Goal: Information Seeking & Learning: Learn about a topic

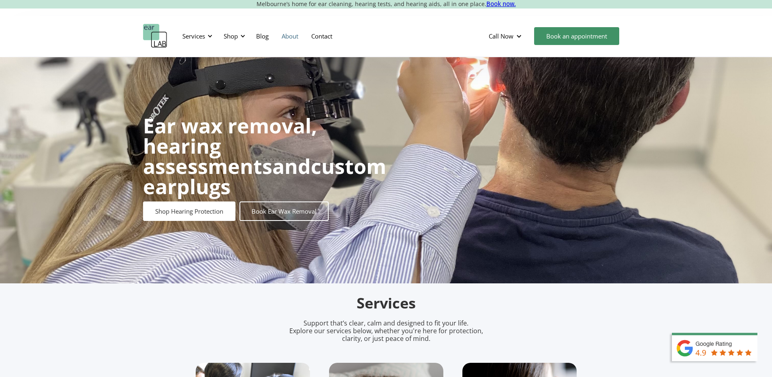
click at [292, 38] on link "About" at bounding box center [290, 36] width 30 height 24
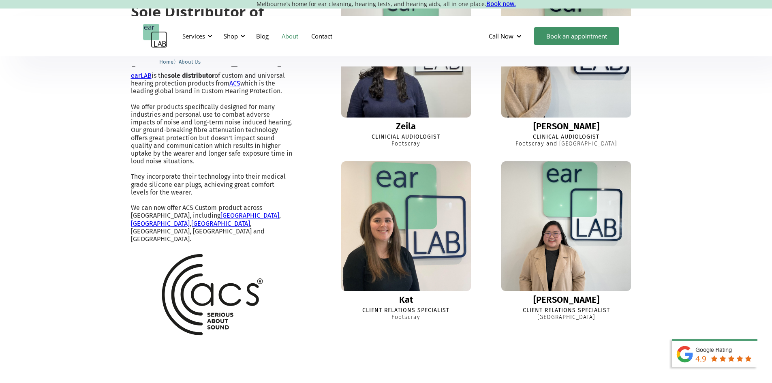
scroll to position [770, 0]
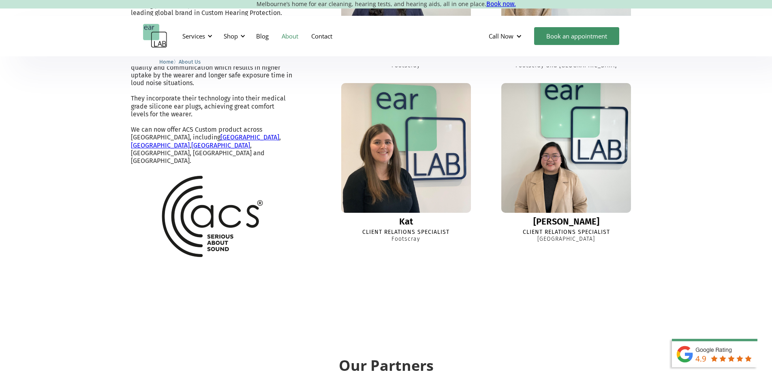
click at [571, 193] on img at bounding box center [566, 148] width 143 height 143
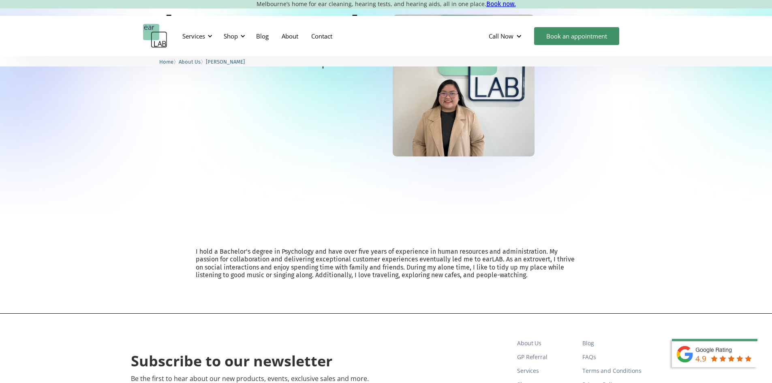
scroll to position [81, 0]
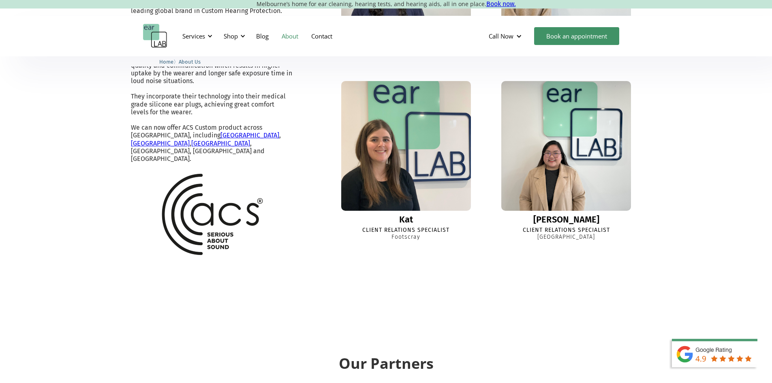
click at [414, 180] on img at bounding box center [406, 146] width 143 height 143
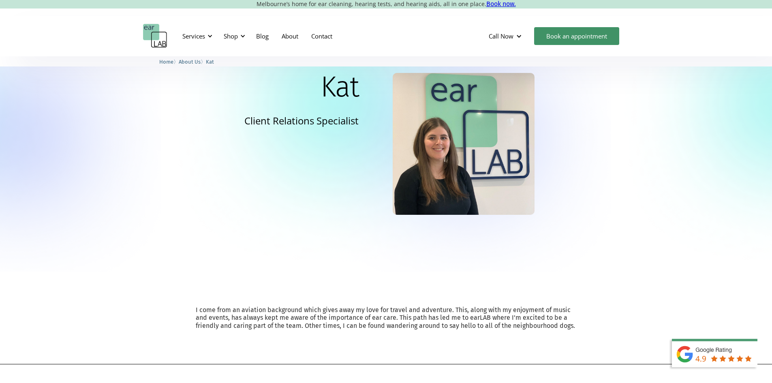
scroll to position [81, 0]
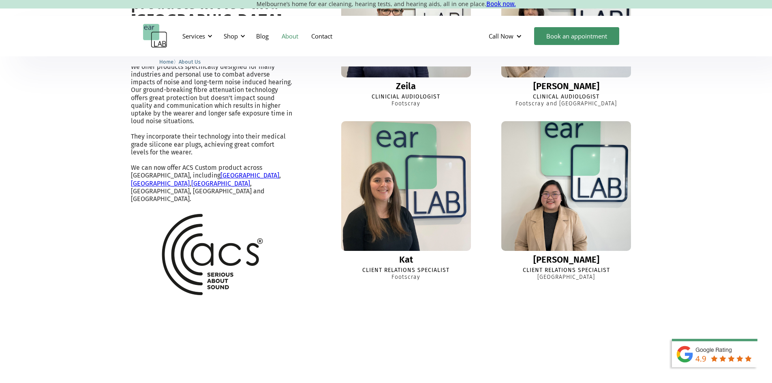
scroll to position [693, 0]
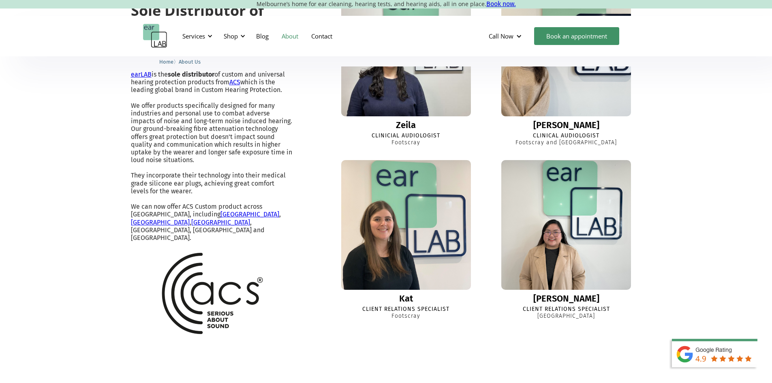
click at [528, 123] on img at bounding box center [566, 51] width 143 height 143
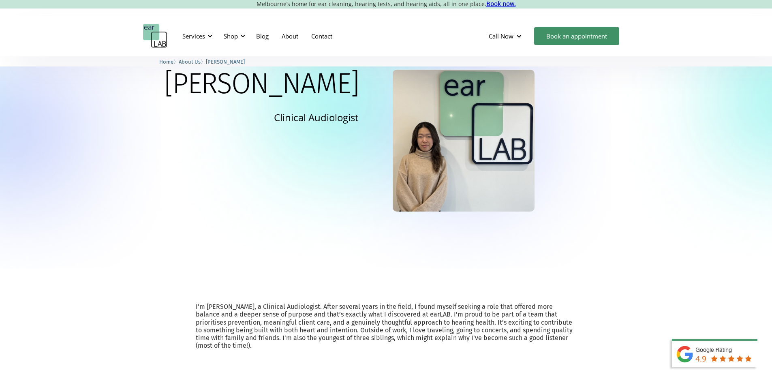
scroll to position [41, 0]
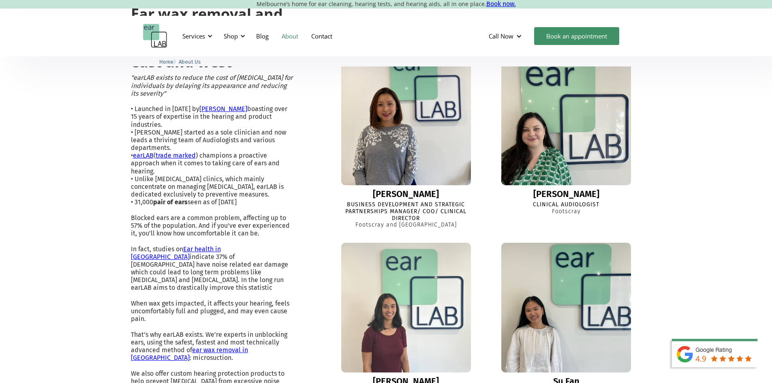
scroll to position [263, 0]
click at [411, 174] on img at bounding box center [406, 120] width 143 height 143
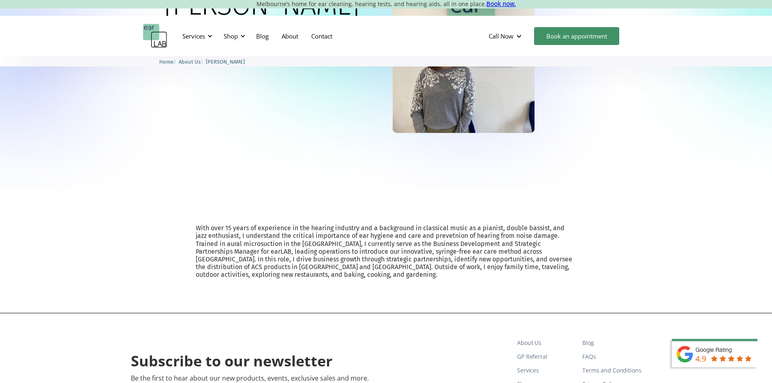
scroll to position [122, 0]
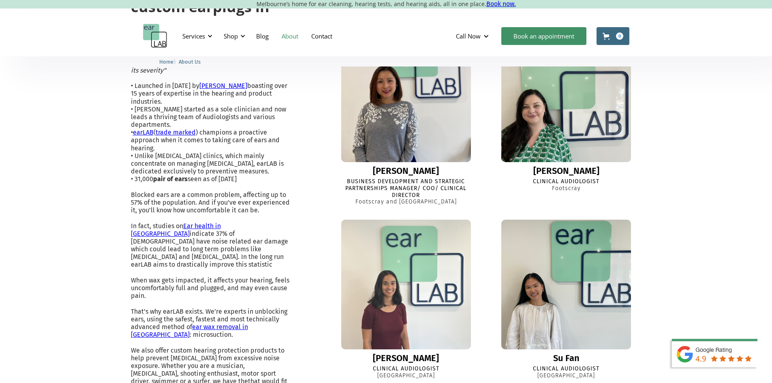
scroll to position [344, 0]
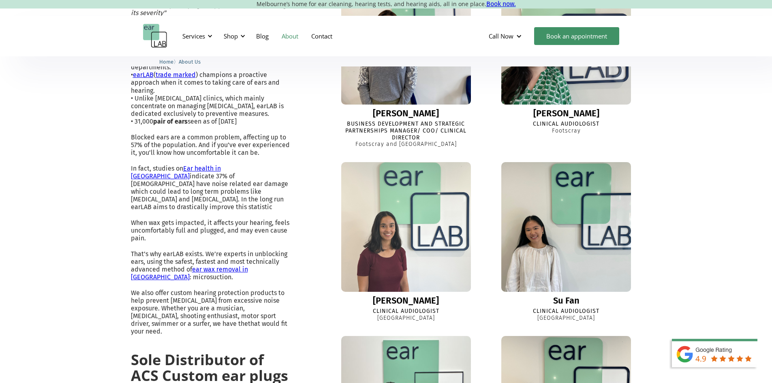
click at [427, 248] on img at bounding box center [406, 227] width 143 height 143
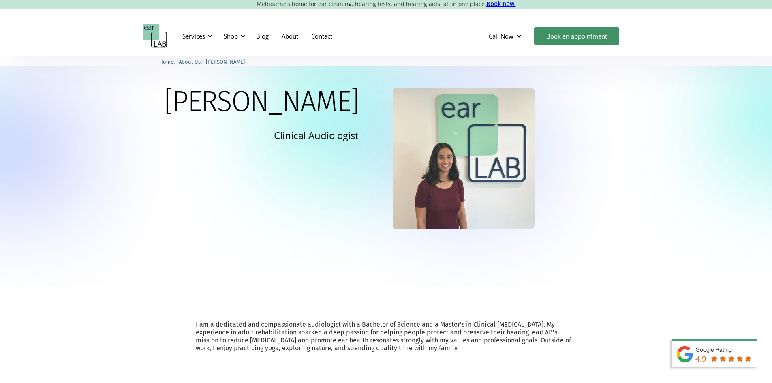
scroll to position [41, 0]
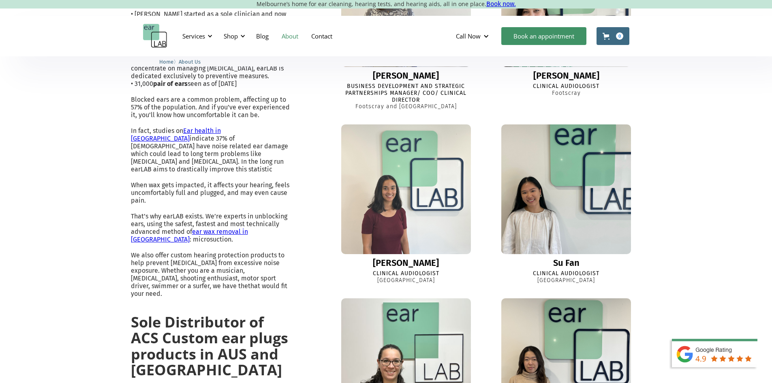
scroll to position [546, 0]
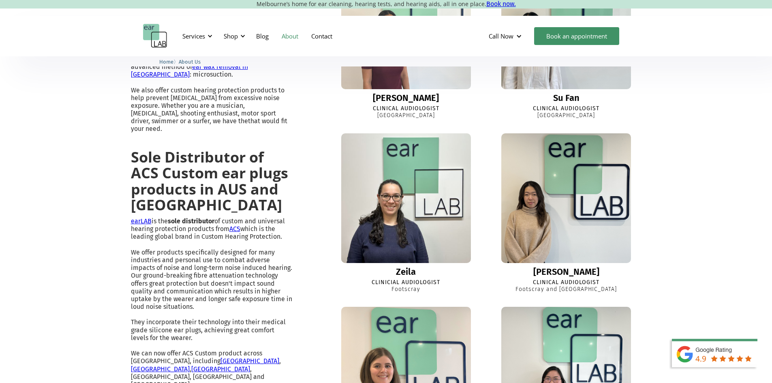
click at [582, 85] on img at bounding box center [566, 24] width 137 height 137
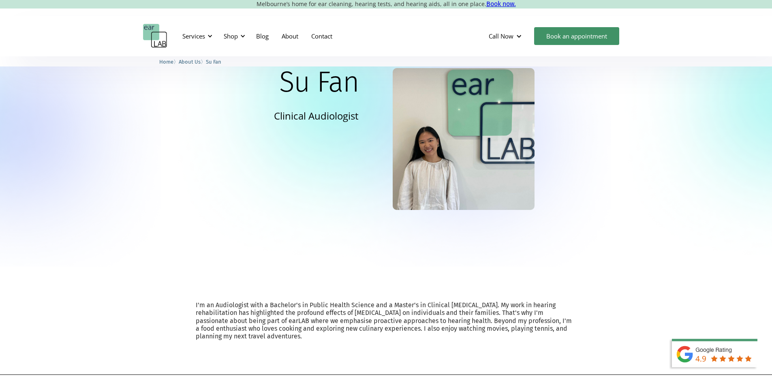
scroll to position [81, 0]
